Goal: Task Accomplishment & Management: Manage account settings

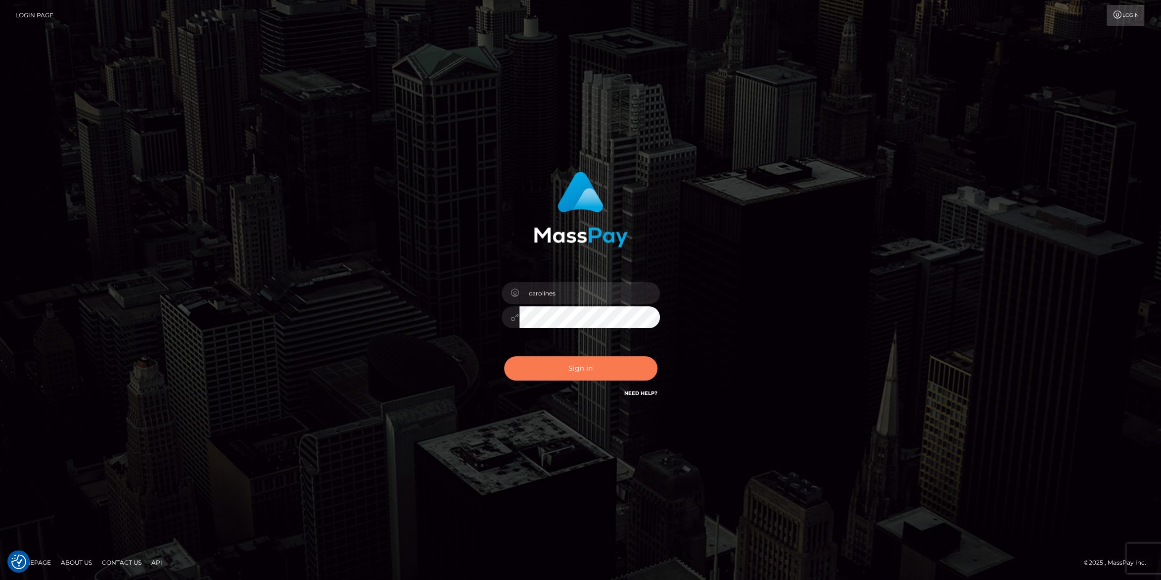
click at [588, 376] on button "Sign in" at bounding box center [580, 368] width 153 height 24
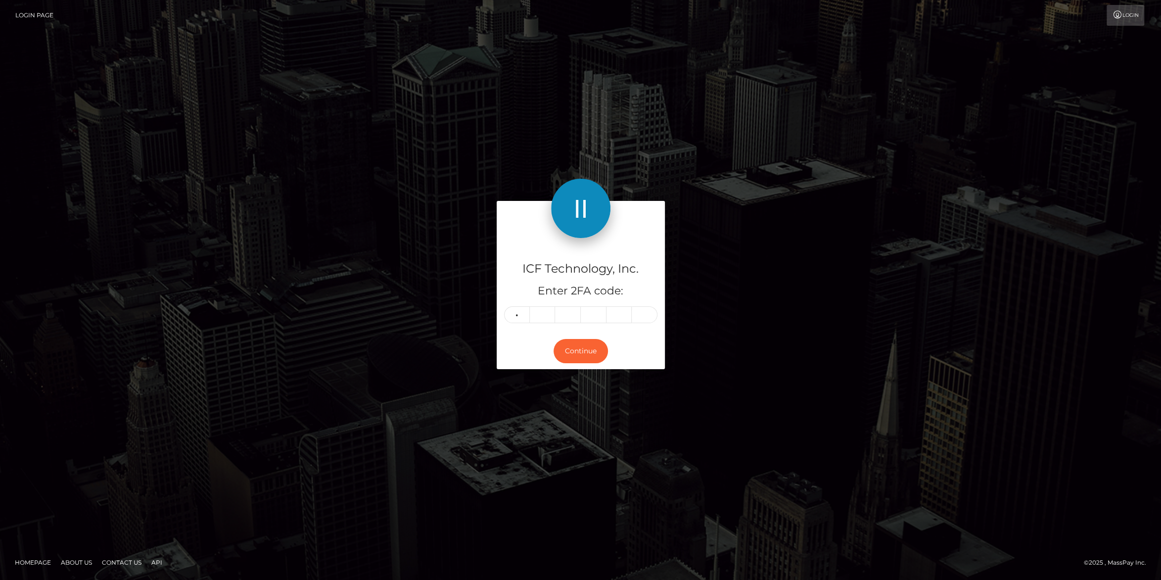
type input "5"
type input "0"
type input "8"
type input "4"
type input "7"
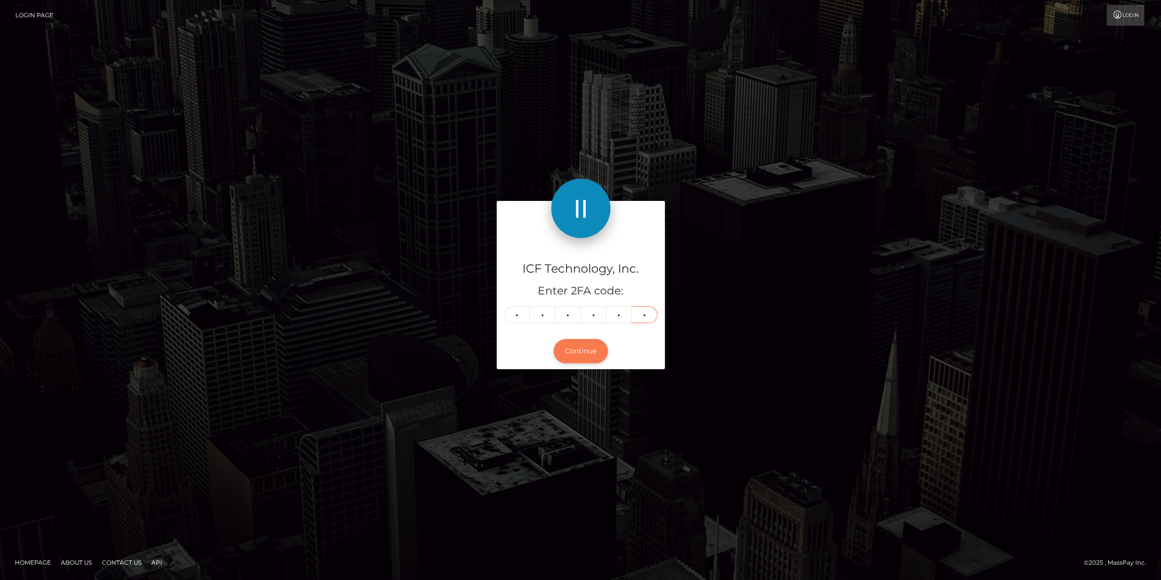
type input "0"
click at [575, 353] on button "Continue" at bounding box center [581, 351] width 54 height 24
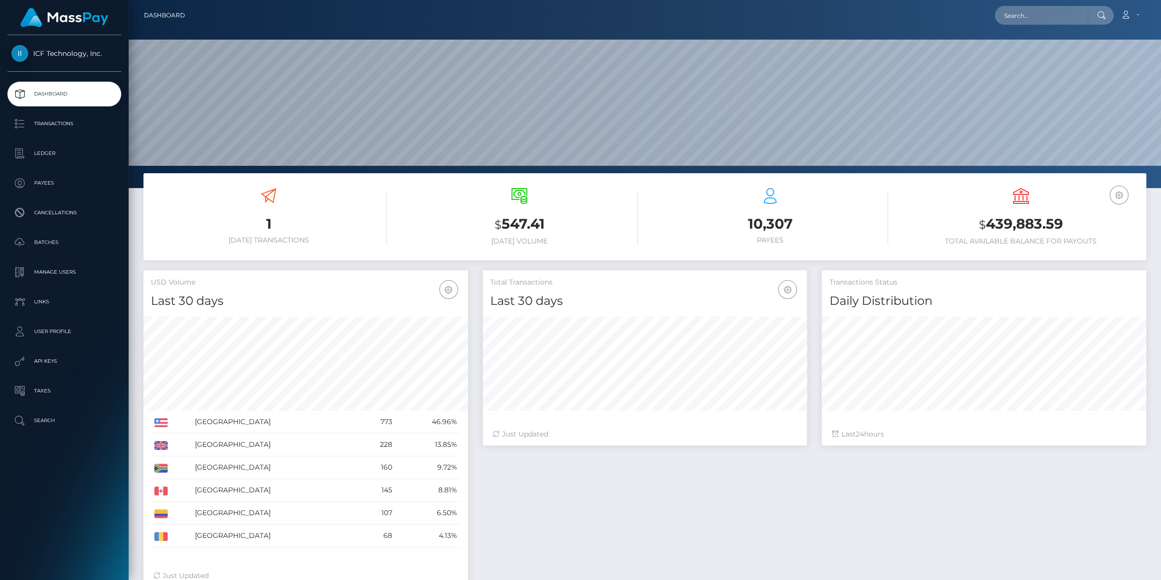
scroll to position [175, 324]
click at [38, 244] on p "Batches" at bounding box center [64, 242] width 106 height 15
